Goal: Navigation & Orientation: Find specific page/section

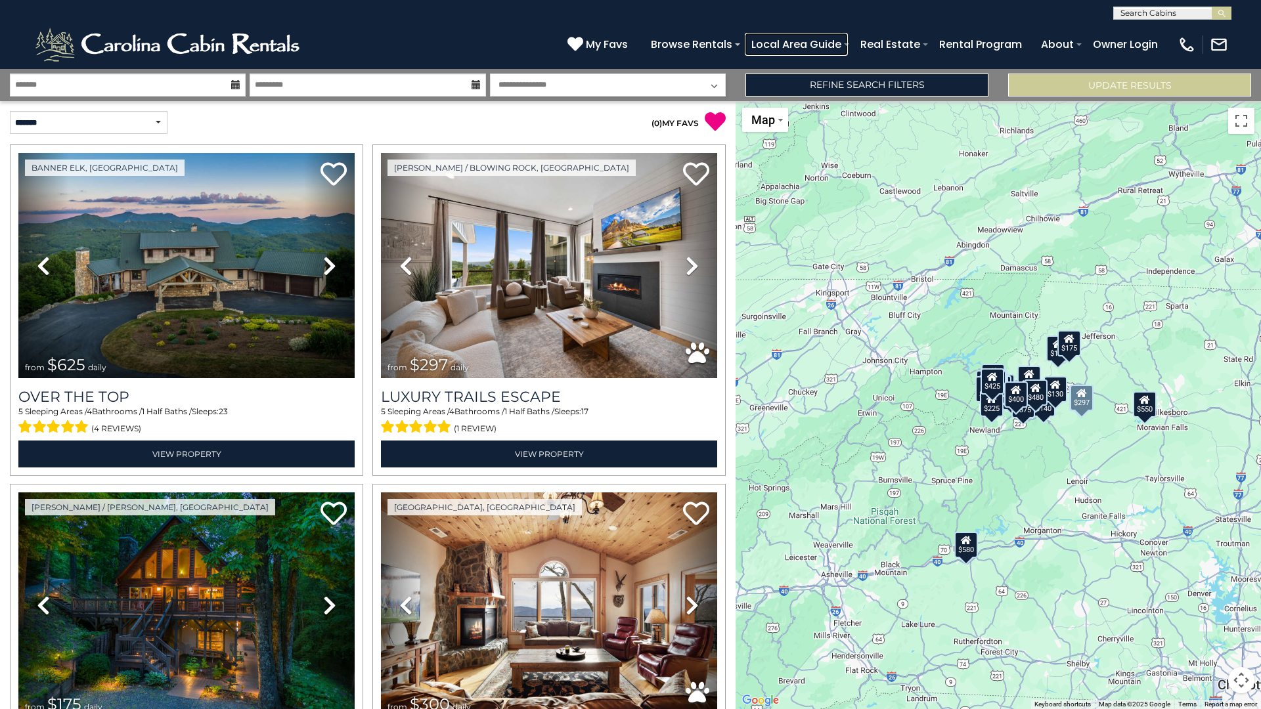
click at [800, 44] on link "Local Area Guide" at bounding box center [796, 44] width 103 height 23
